Goal: Information Seeking & Learning: Learn about a topic

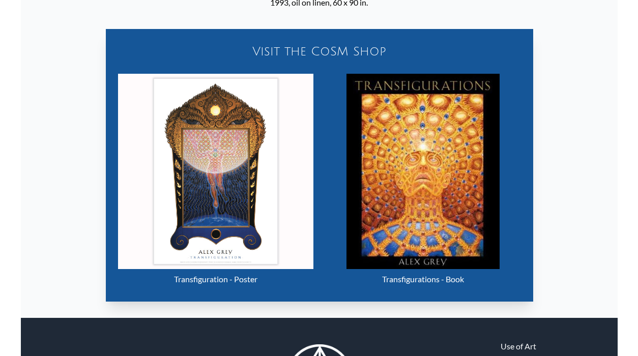
scroll to position [484, 0]
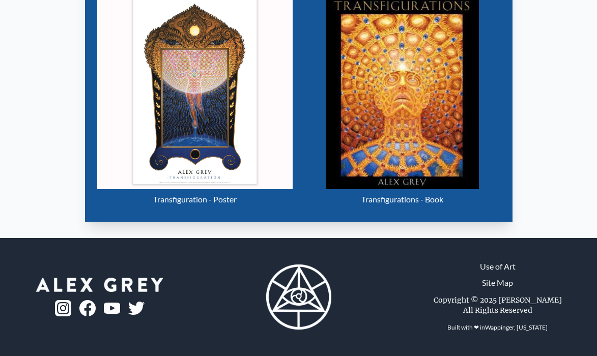
click at [417, 104] on img "19 / 33" at bounding box center [402, 92] width 153 height 196
